Goal: Book appointment/travel/reservation

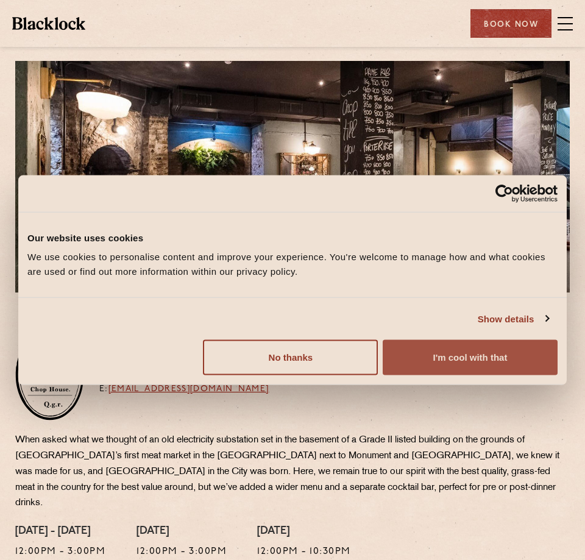
click at [432, 358] on button "I'm cool with that" at bounding box center [470, 357] width 175 height 35
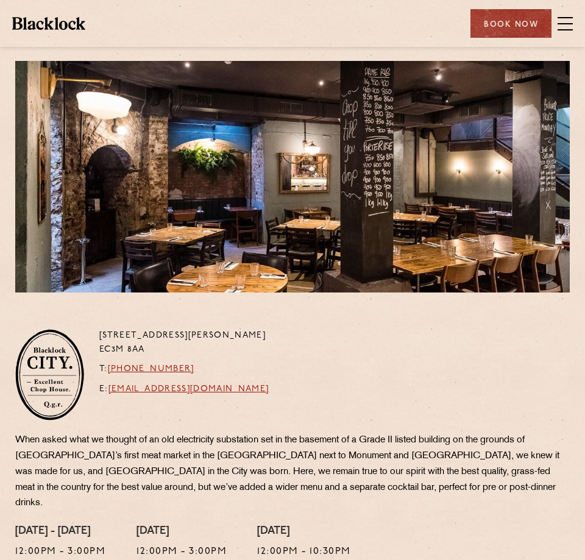
drag, startPoint x: 335, startPoint y: 442, endPoint x: 347, endPoint y: 364, distance: 78.9
click at [347, 364] on div "[STREET_ADDRESS][PERSON_NAME] T: [PHONE_NUMBER] E: [EMAIL_ADDRESS][DOMAIN_NAME]…" at bounding box center [292, 493] width 573 height 328
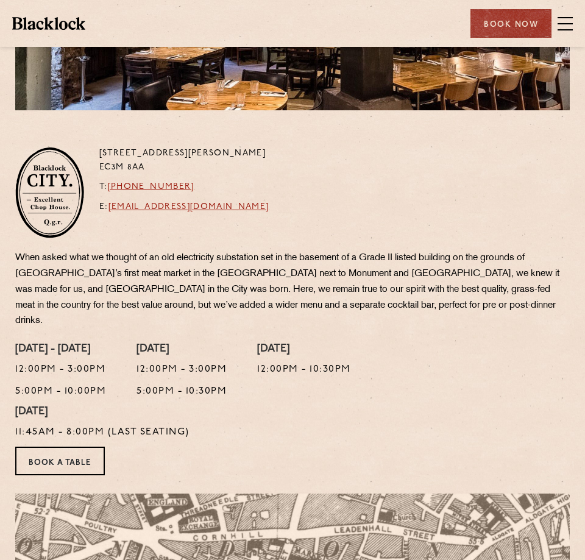
scroll to position [227, 0]
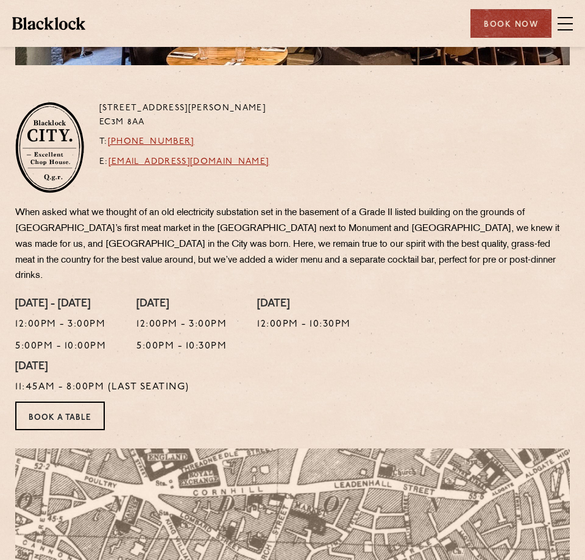
click at [486, 18] on div "Book Now" at bounding box center [510, 23] width 81 height 29
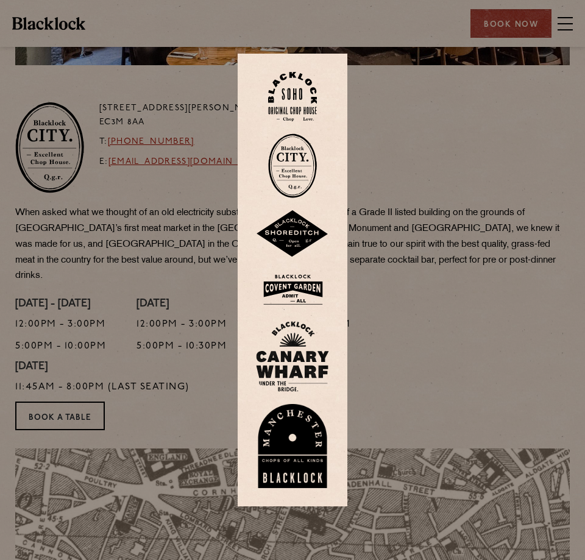
click at [307, 165] on img at bounding box center [292, 165] width 49 height 65
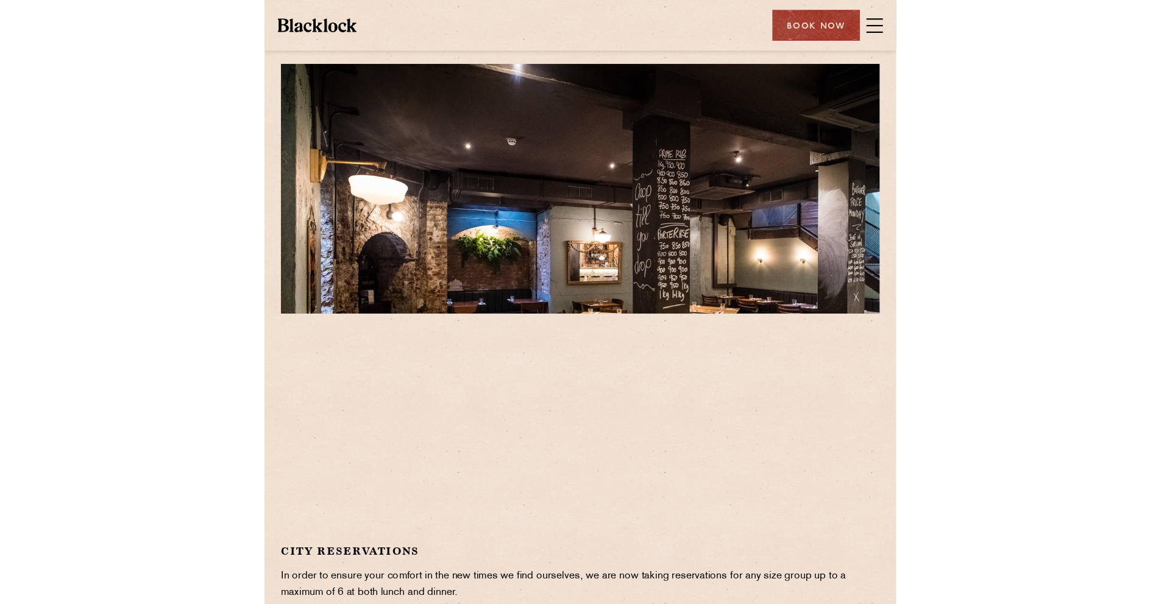
scroll to position [2, 0]
